Goal: Task Accomplishment & Management: Use online tool/utility

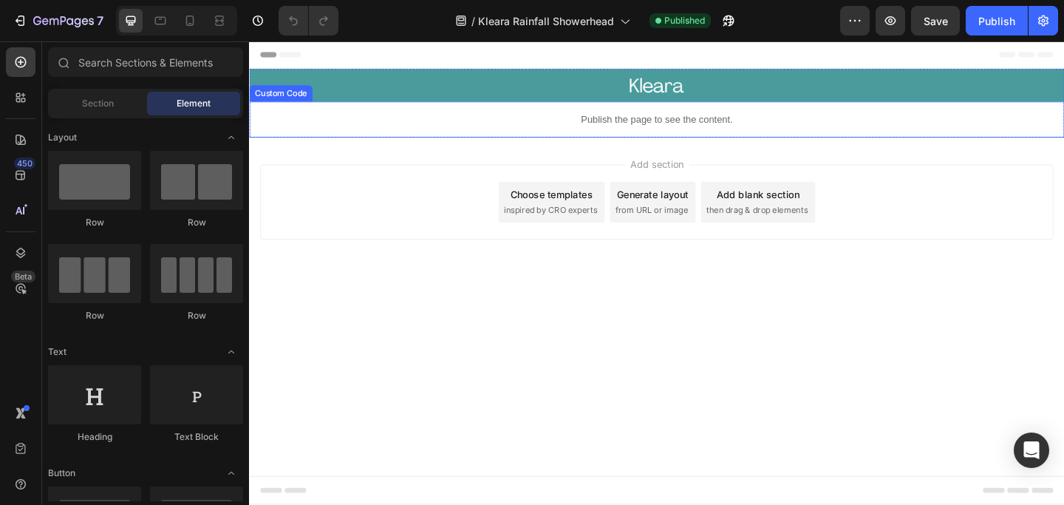
click at [699, 123] on p "Publish the page to see the content." at bounding box center [692, 127] width 887 height 16
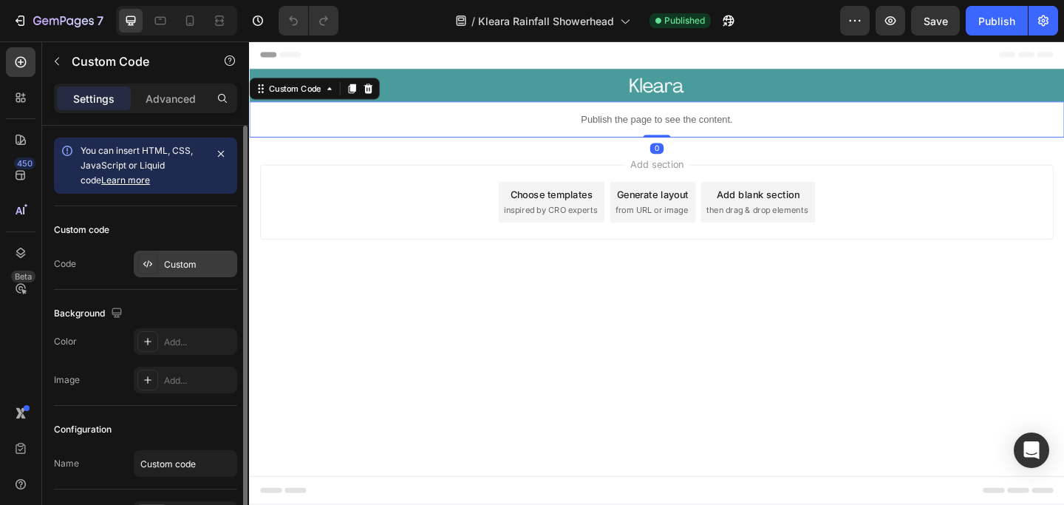
click at [170, 266] on div "Custom" at bounding box center [198, 264] width 69 height 13
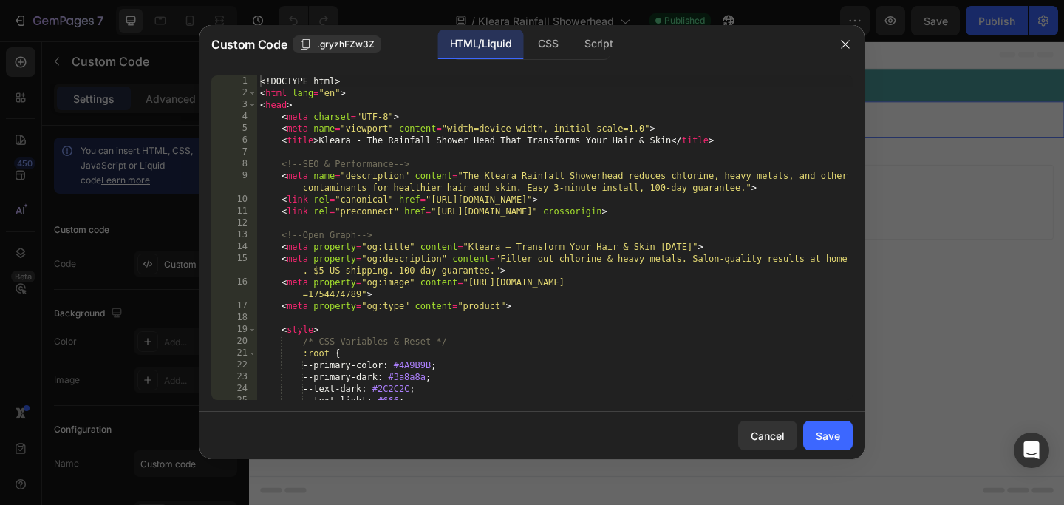
type textarea "<link rel="preconnect" href="[URL][DOMAIN_NAME]" crossorigin>"
click at [510, 211] on div "<! DOCTYPE html > < html lang = "en" > < head > < meta charset = "UTF-8" > < me…" at bounding box center [555, 249] width 596 height 348
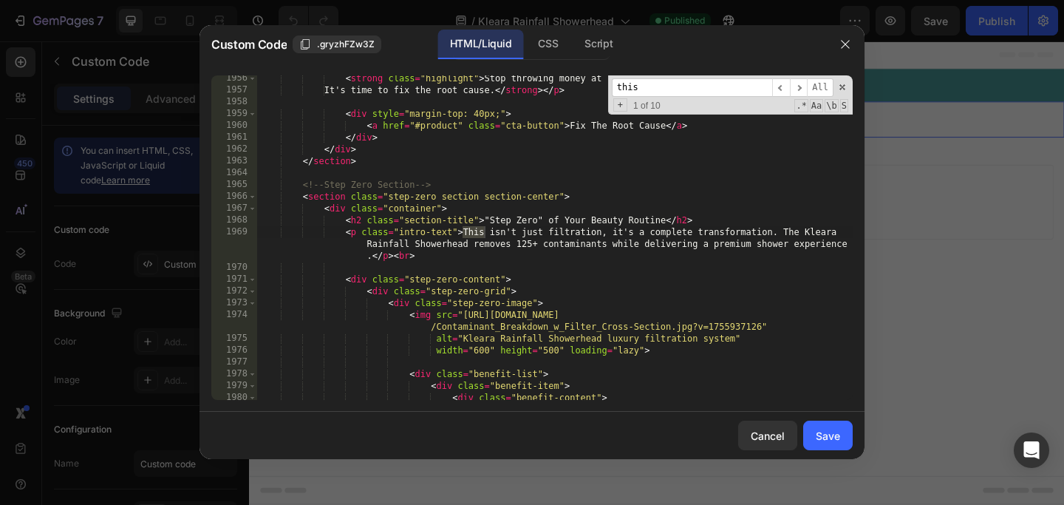
scroll to position [16511, 0]
type input "this isn't"
drag, startPoint x: 782, startPoint y: 232, endPoint x: 481, endPoint y: 237, distance: 300.8
click at [481, 237] on div "< strong class = "highlight" > Stop throwing money at symptoms. < br > It's tim…" at bounding box center [555, 246] width 596 height 348
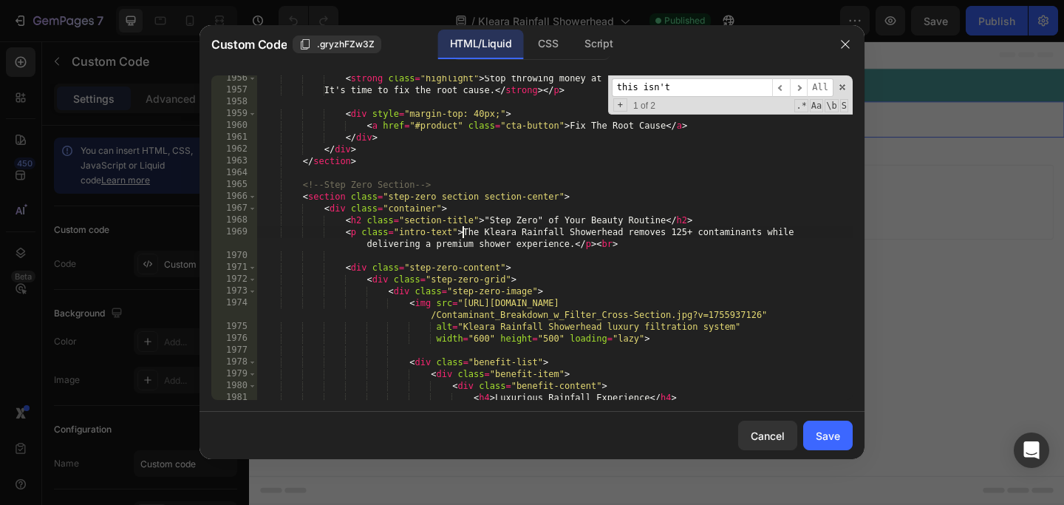
click at [513, 292] on div "< strong class = "highlight" > Stop throwing money at symptoms. < br > It's tim…" at bounding box center [555, 246] width 596 height 348
click at [463, 234] on div "< strong class = "highlight" > Stop throwing money at symptoms. < br > It's tim…" at bounding box center [555, 246] width 596 height 348
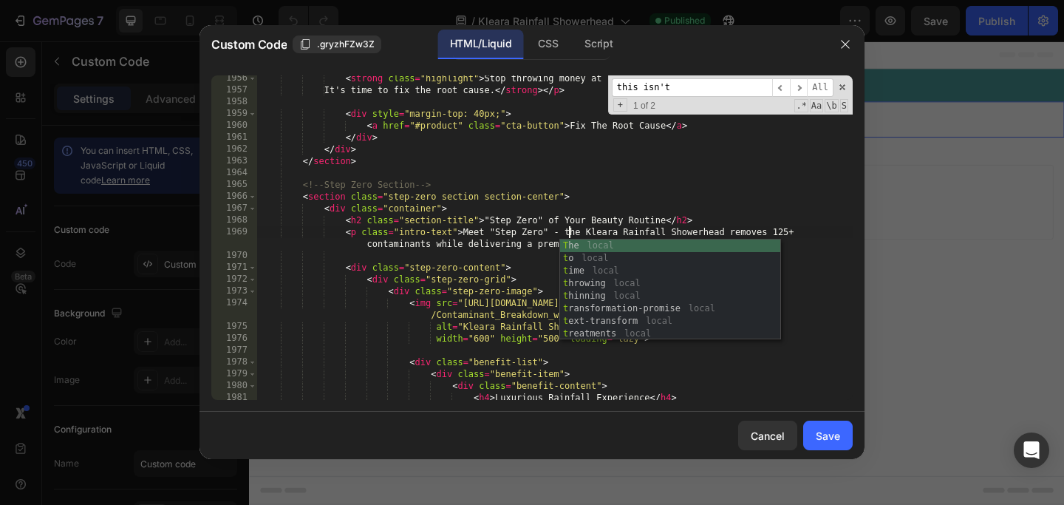
click at [486, 239] on div "< strong class = "highlight" > Stop throwing money at symptoms. < br > It's tim…" at bounding box center [555, 246] width 596 height 348
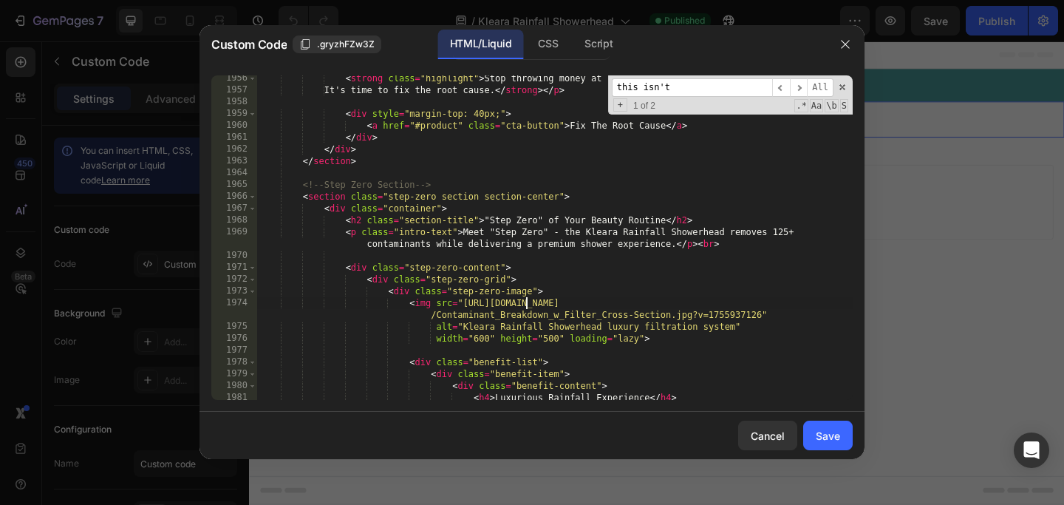
click at [528, 302] on div "< strong class = "highlight" > Stop throwing money at symptoms. < br > It's tim…" at bounding box center [555, 246] width 596 height 348
type textarea "<img src="[URL][DOMAIN_NAME]""
click at [822, 440] on div "Save" at bounding box center [828, 436] width 24 height 16
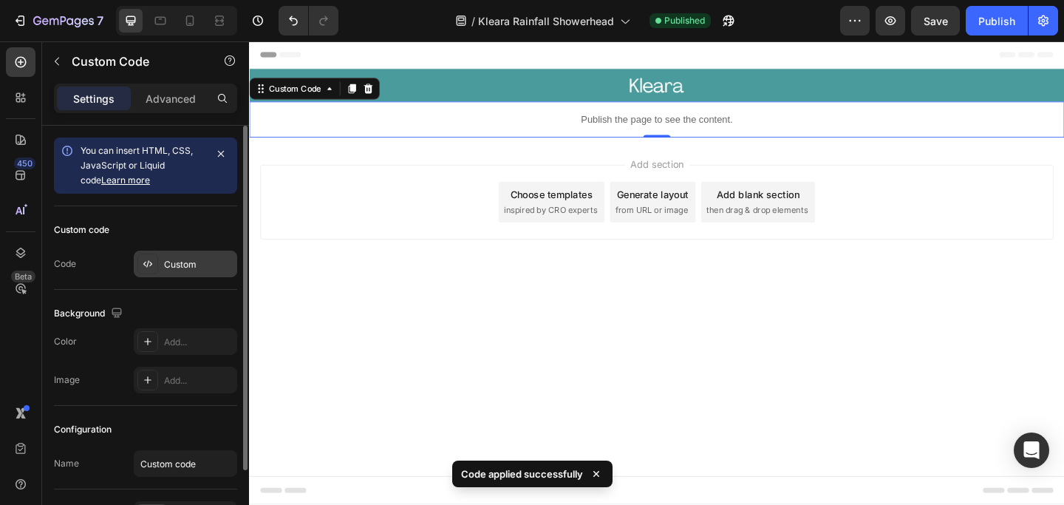
click at [184, 271] on div "Custom" at bounding box center [185, 264] width 103 height 27
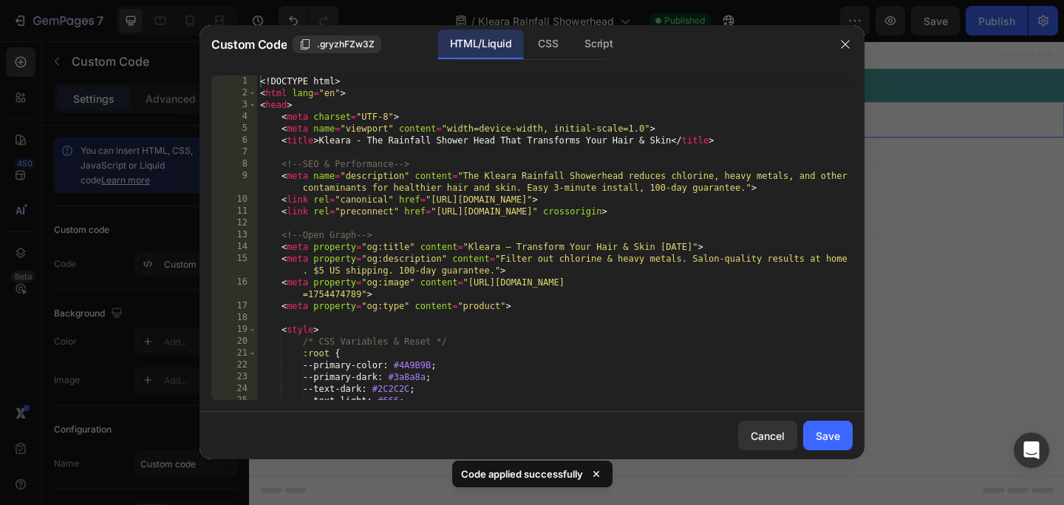
type textarea "<meta property="og:description" content="Filter out chlorine & heavy metals. Sa…"
click at [412, 268] on div "<! DOCTYPE html > < html lang = "en" > < head > < meta charset = "UTF-8" > < me…" at bounding box center [555, 249] width 596 height 348
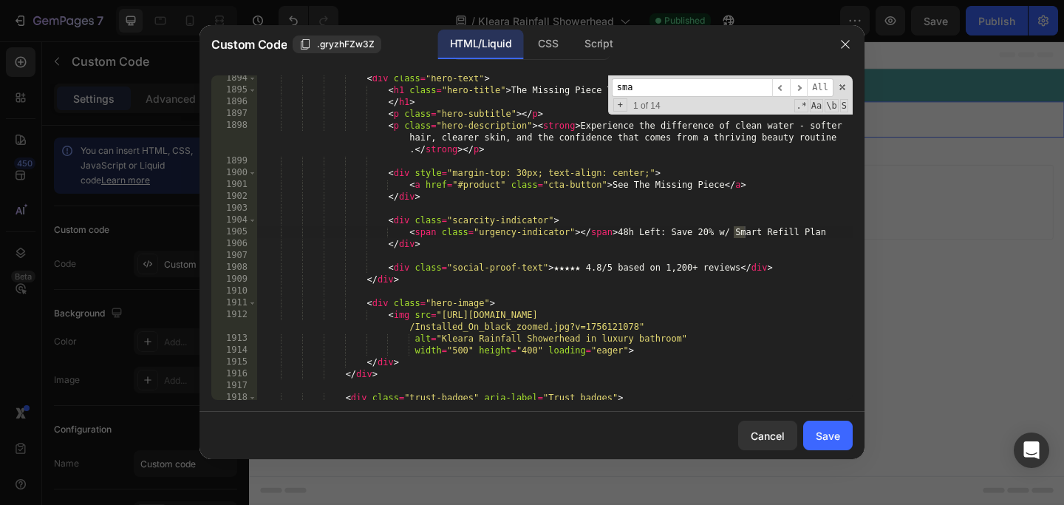
scroll to position [15946, 0]
type input "smart refill plan"
click at [802, 89] on span "​" at bounding box center [799, 87] width 18 height 18
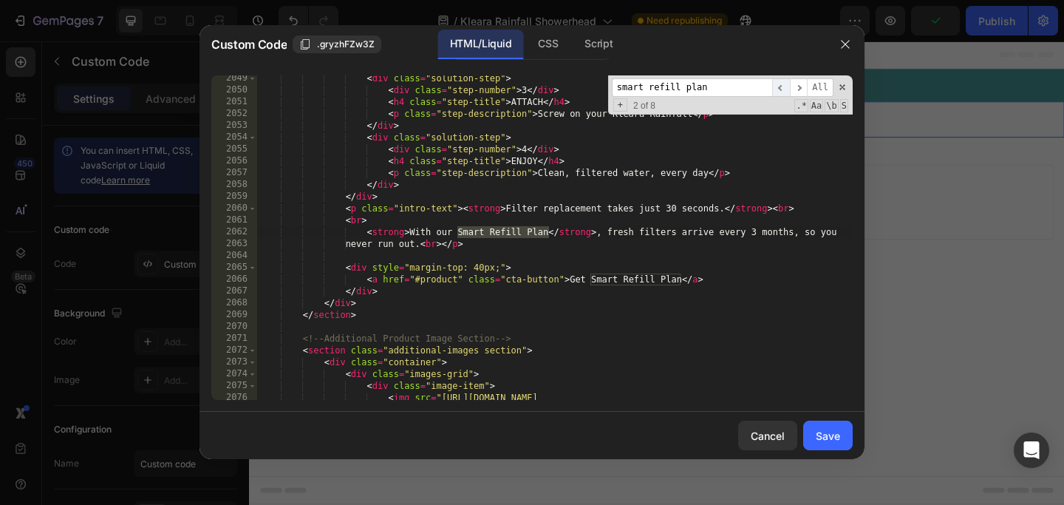
click at [779, 89] on span "​" at bounding box center [781, 87] width 18 height 18
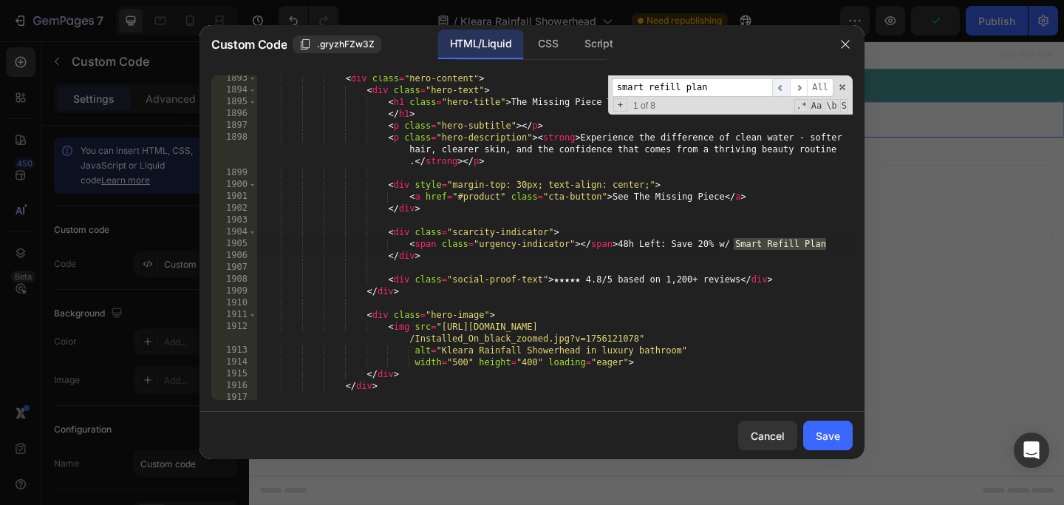
scroll to position [15938, 0]
click at [797, 89] on span "​" at bounding box center [799, 87] width 18 height 18
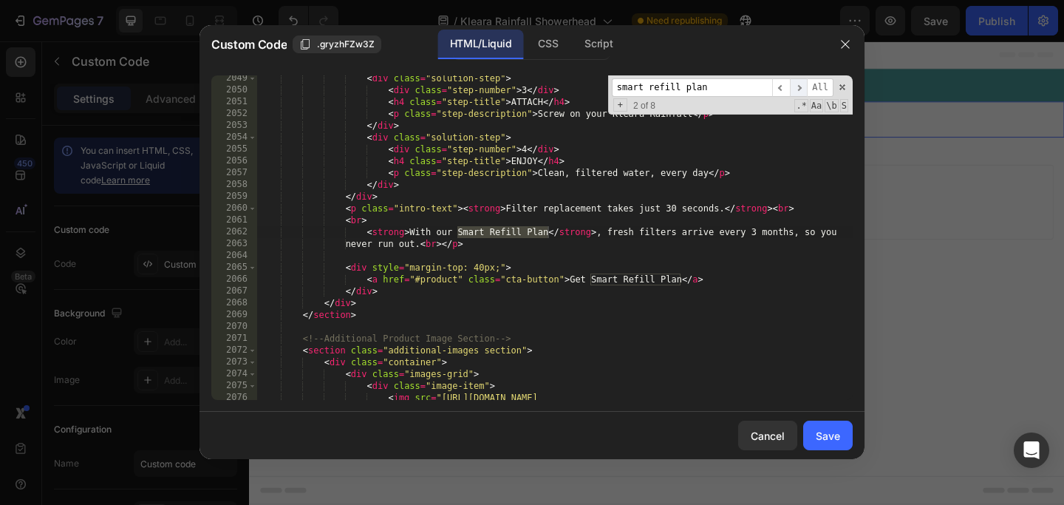
click at [797, 89] on span "​" at bounding box center [799, 87] width 18 height 18
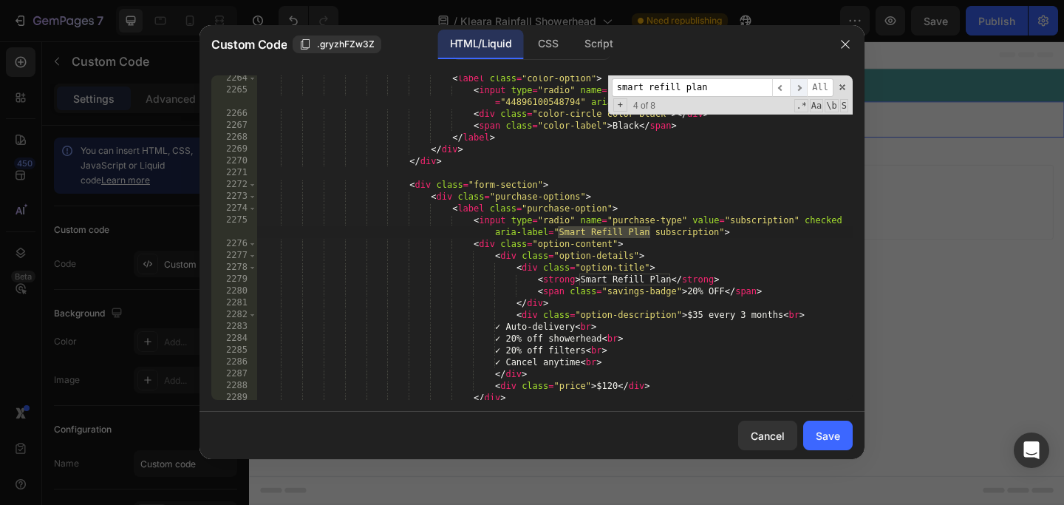
scroll to position [19374, 0]
click at [797, 89] on span "​" at bounding box center [799, 87] width 18 height 18
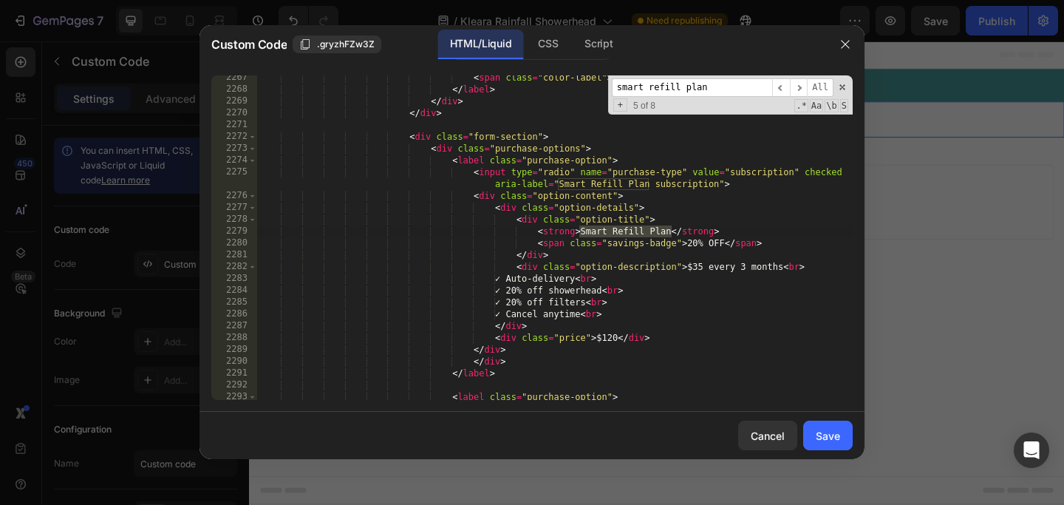
scroll to position [19408, 0]
click at [586, 290] on div "< span class = "color-label" > Black </ span > </ label > </ div > </ div > < d…" at bounding box center [555, 252] width 596 height 360
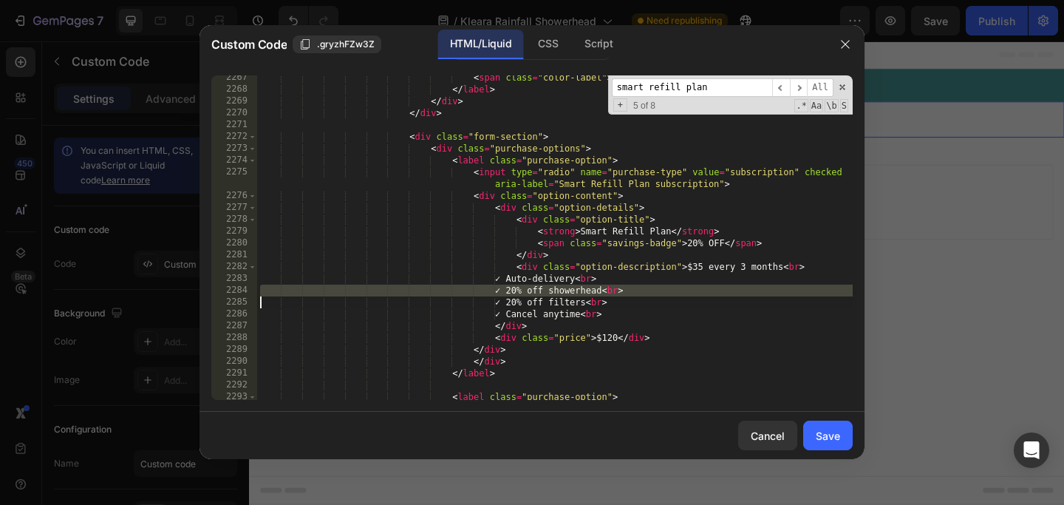
click at [571, 282] on div "< span class = "color-label" > Black </ span > </ label > </ div > </ div > < d…" at bounding box center [555, 252] width 596 height 360
click at [593, 281] on div "< span class = "color-label" > Black </ span > </ label > </ div > </ div > < d…" at bounding box center [555, 252] width 596 height 360
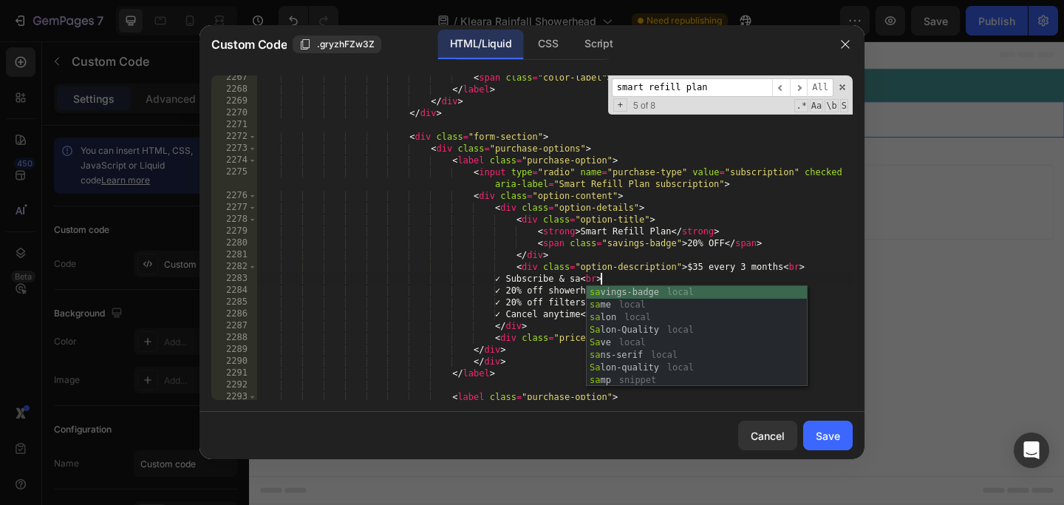
scroll to position [0, 29]
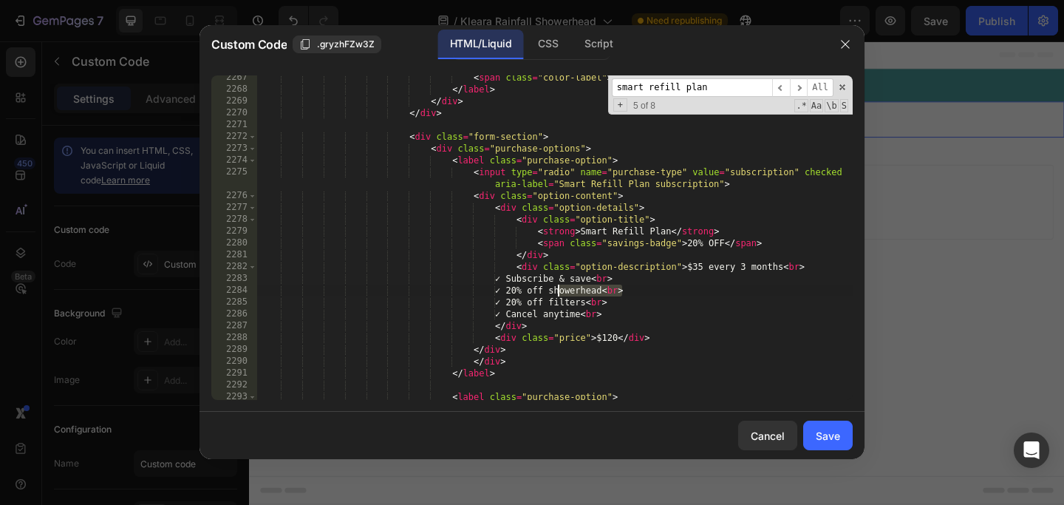
drag, startPoint x: 622, startPoint y: 288, endPoint x: 545, endPoint y: 288, distance: 76.9
click at [545, 288] on div "< span class = "color-label" > Black </ span > </ label > </ div > </ div > < d…" at bounding box center [555, 252] width 596 height 360
type textarea "✓ Auto-delivery<br>"
click at [834, 432] on div "Save" at bounding box center [828, 436] width 24 height 16
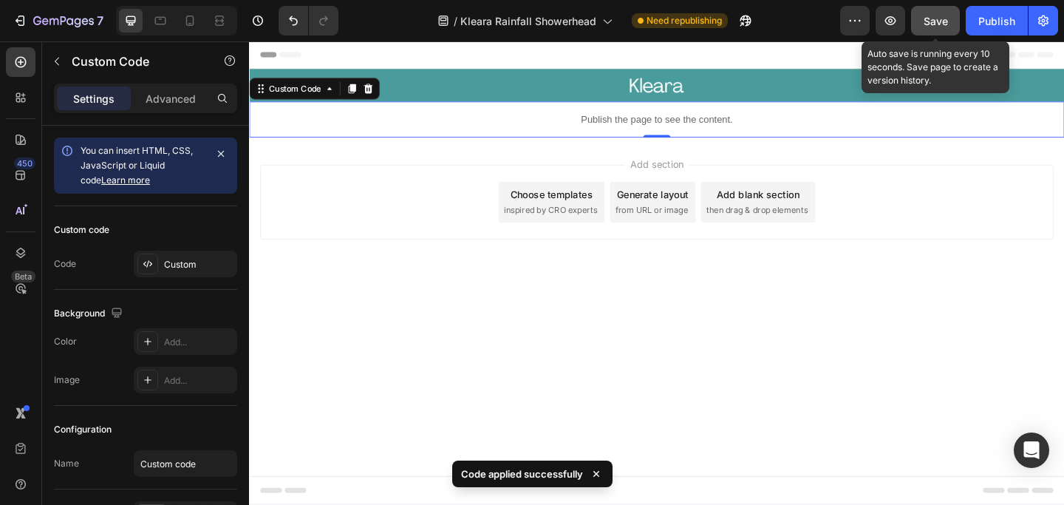
click at [936, 24] on span "Save" at bounding box center [936, 21] width 24 height 13
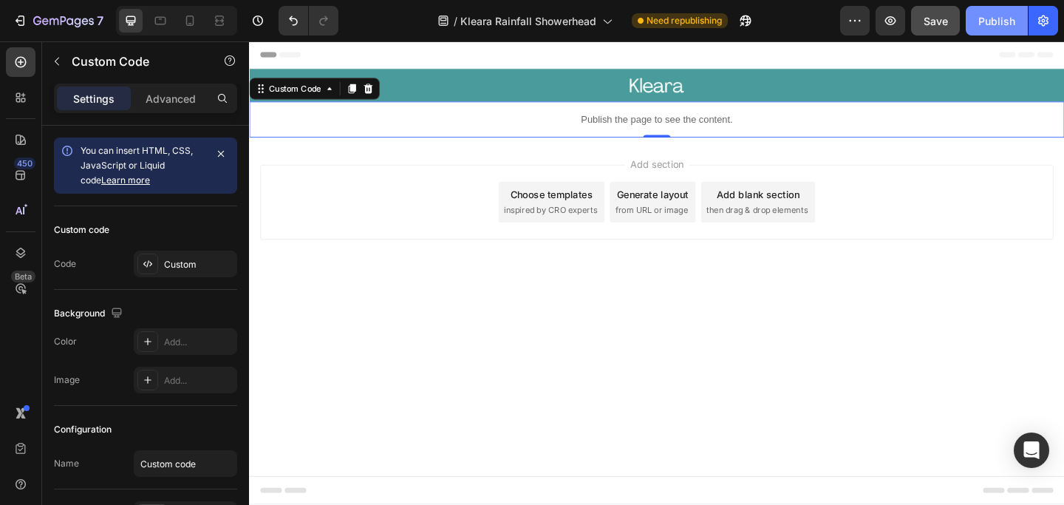
click at [996, 16] on div "Publish" at bounding box center [997, 21] width 37 height 16
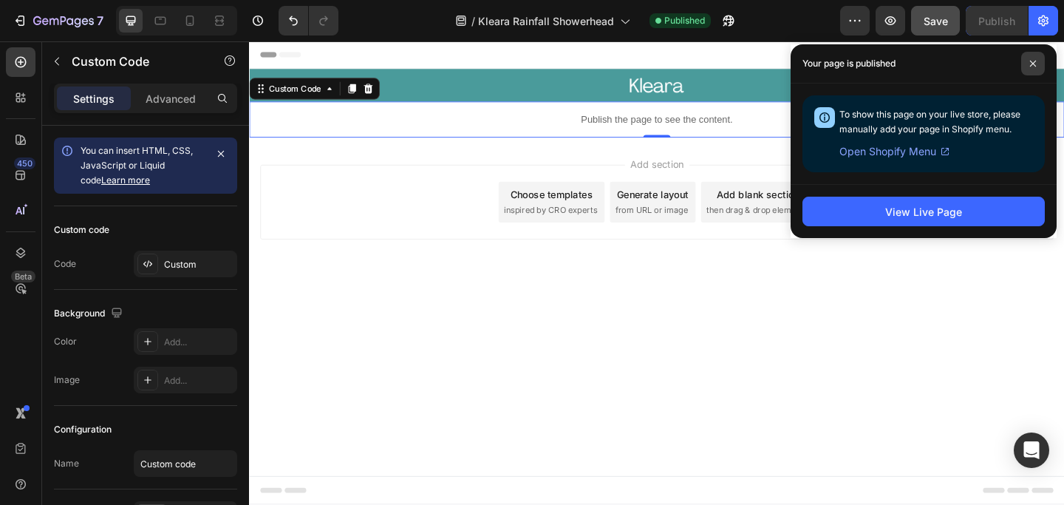
click at [1029, 69] on span at bounding box center [1033, 64] width 24 height 24
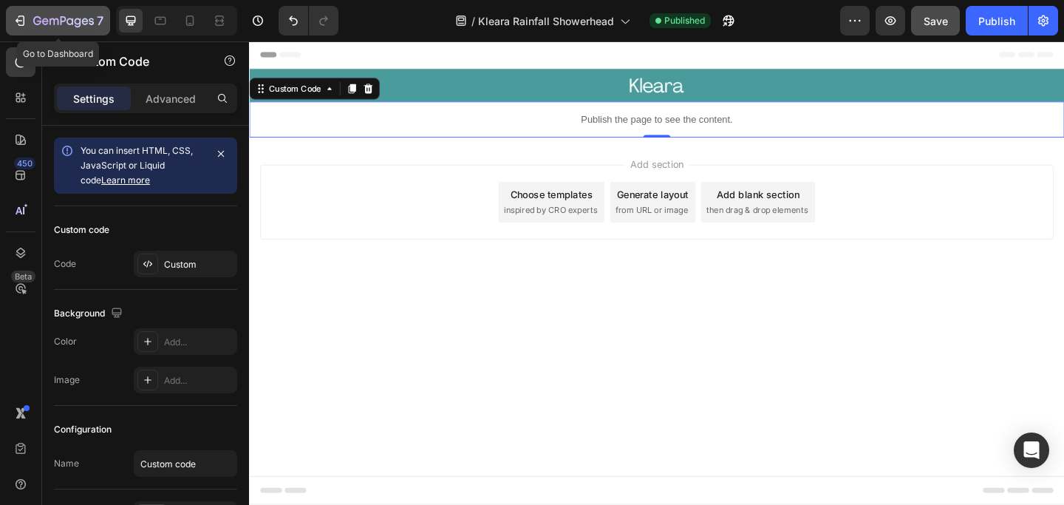
drag, startPoint x: 33, startPoint y: 24, endPoint x: 52, endPoint y: 24, distance: 19.2
click at [33, 24] on icon "button" at bounding box center [63, 22] width 61 height 13
